Goal: Navigation & Orientation: Find specific page/section

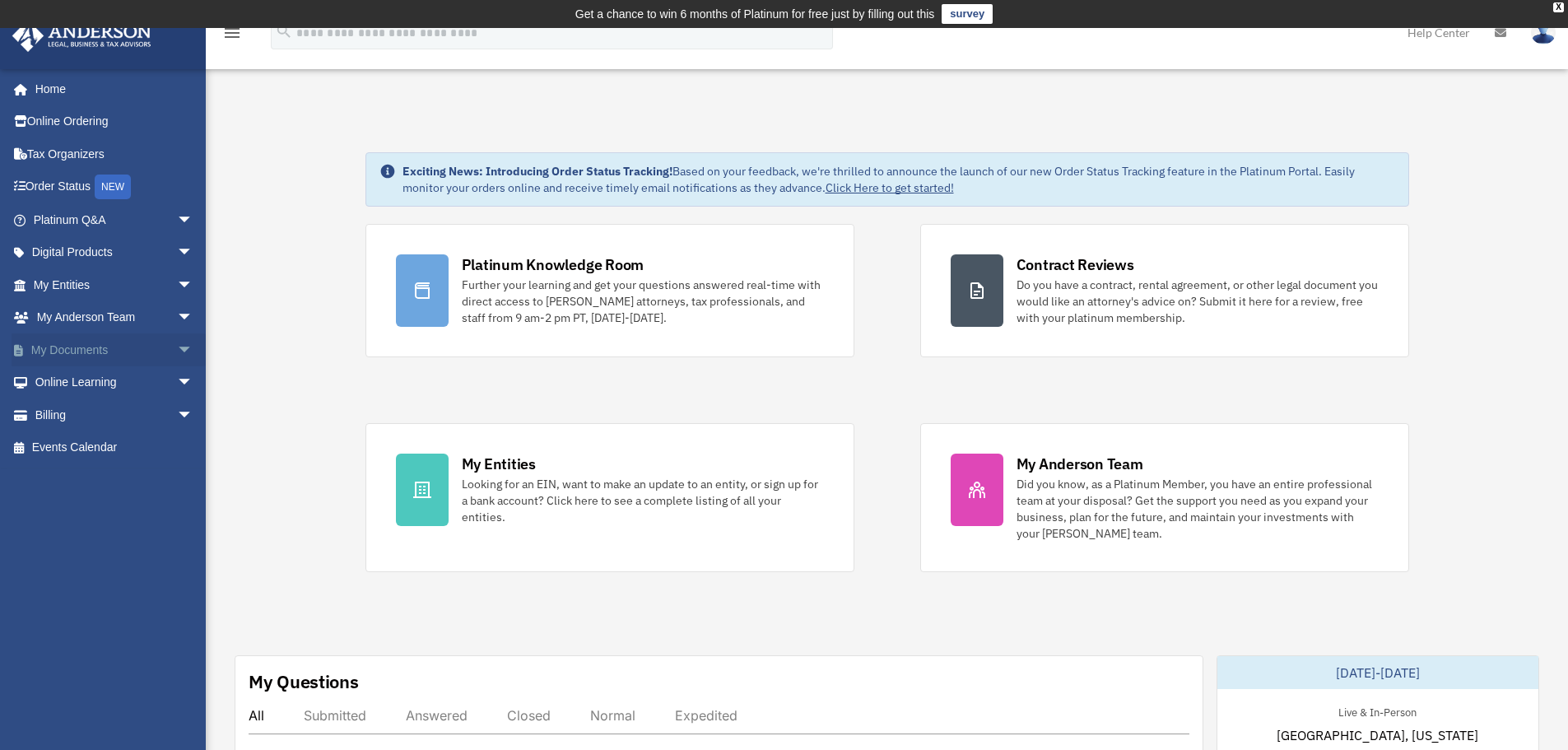
click at [177, 344] on span "arrow_drop_down" at bounding box center [194, 350] width 33 height 34
click at [177, 345] on span "arrow_drop_up" at bounding box center [194, 350] width 33 height 34
click at [177, 277] on span "arrow_drop_down" at bounding box center [194, 285] width 33 height 34
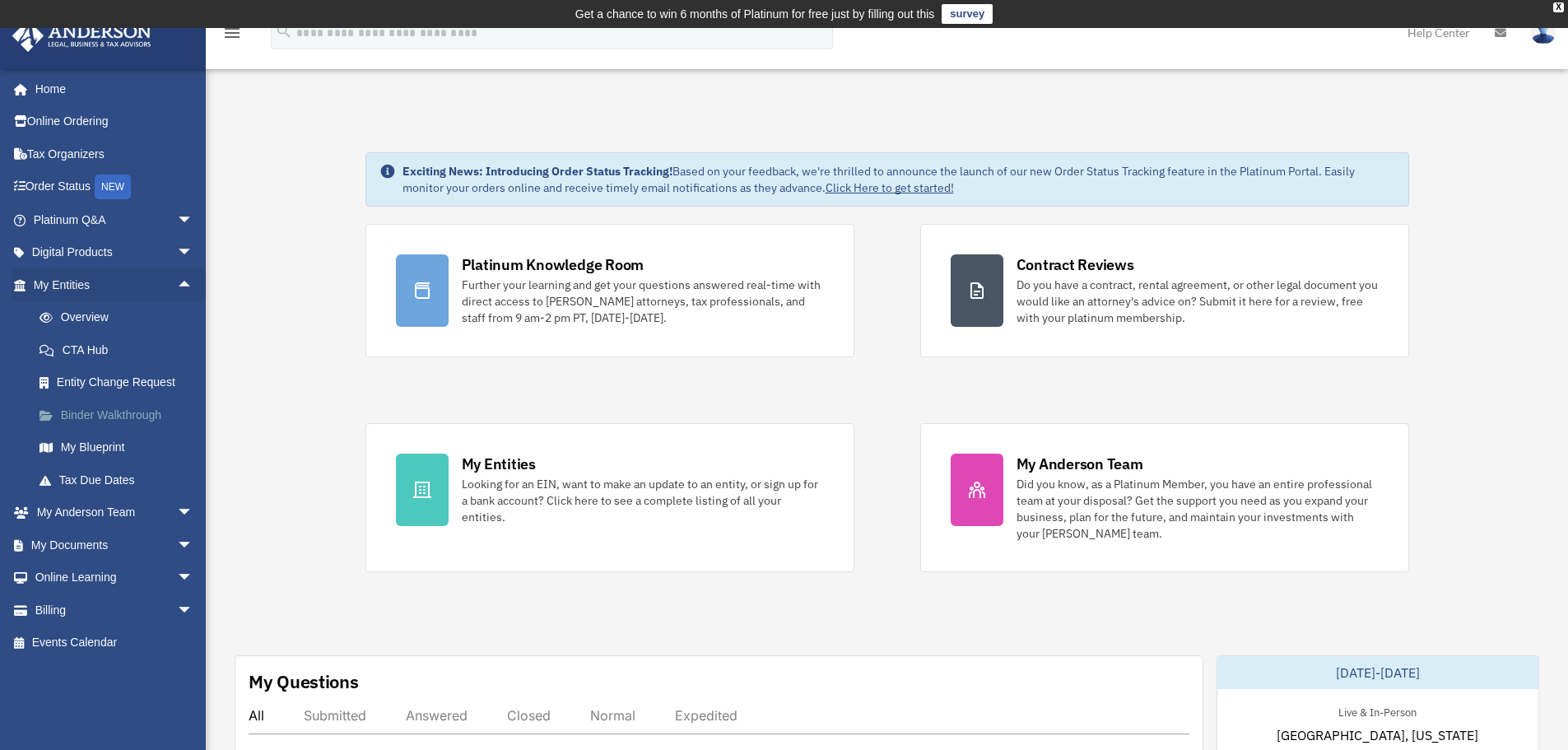
click at [126, 411] on link "Binder Walkthrough" at bounding box center [121, 415] width 195 height 33
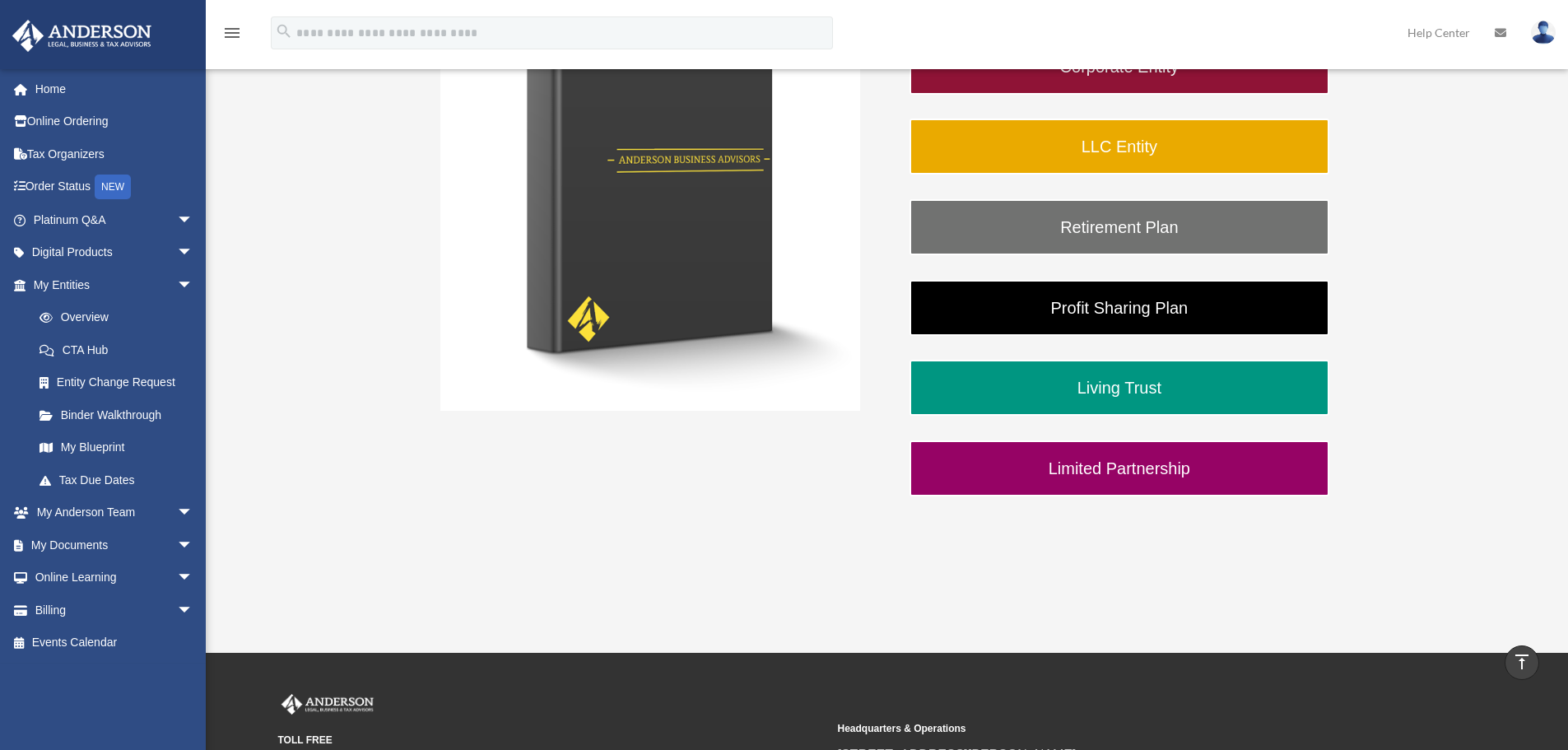
scroll to position [193, 0]
